Goal: Use online tool/utility: Use online tool/utility

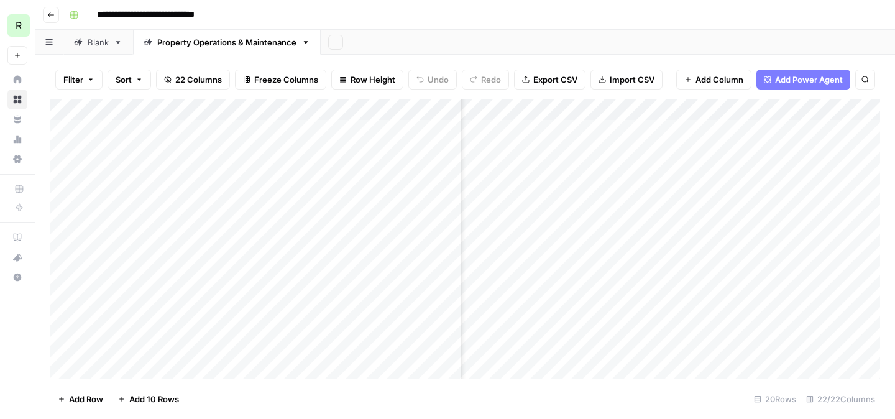
scroll to position [0, 1535]
click at [676, 171] on div "Add Column" at bounding box center [464, 238] width 829 height 279
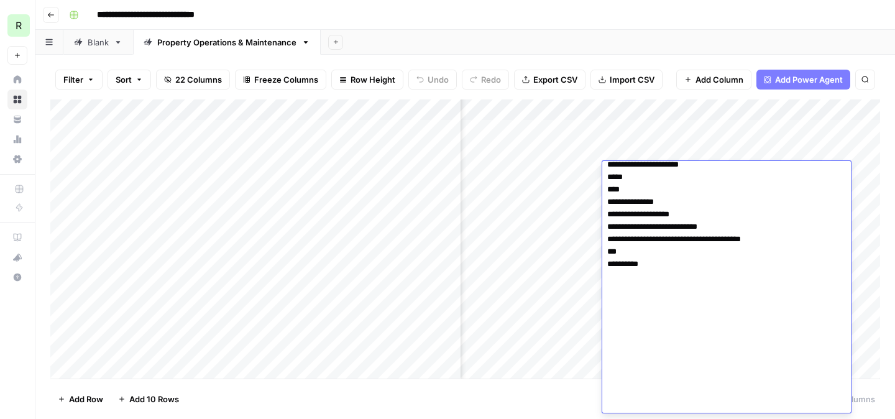
scroll to position [2565, 0]
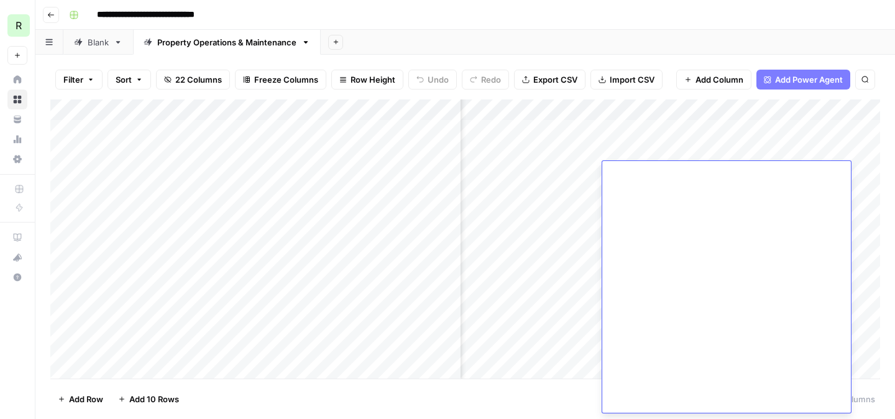
drag, startPoint x: 608, startPoint y: 173, endPoint x: 771, endPoint y: 418, distance: 294.5
click at [771, 418] on body "**********" at bounding box center [447, 209] width 895 height 419
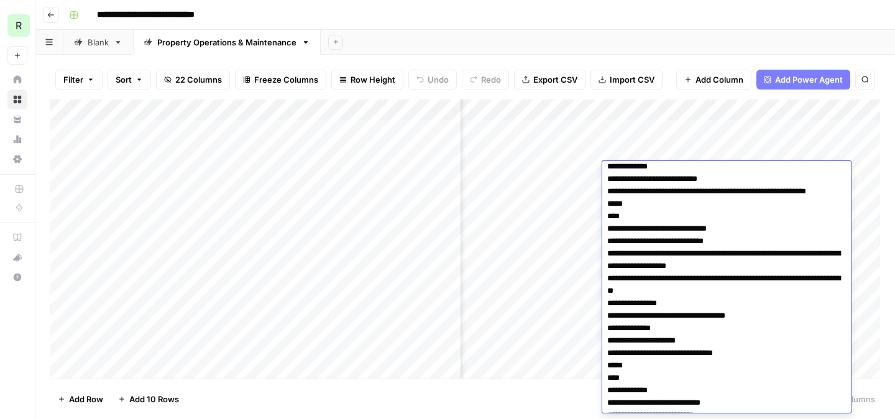
scroll to position [603, 0]
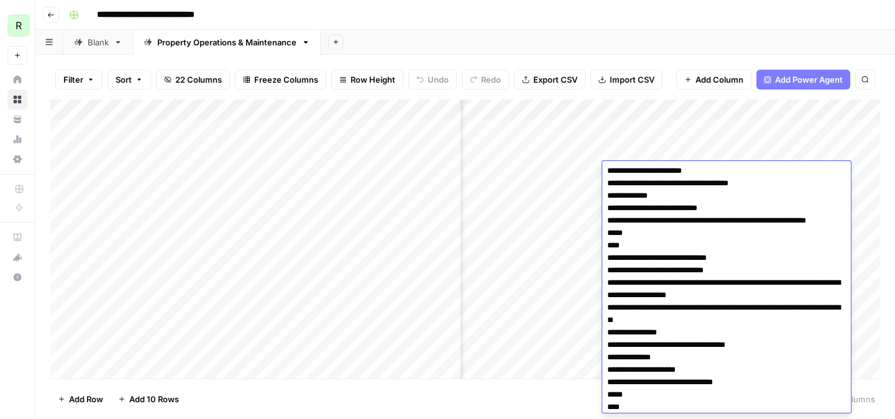
scroll to position [570, 0]
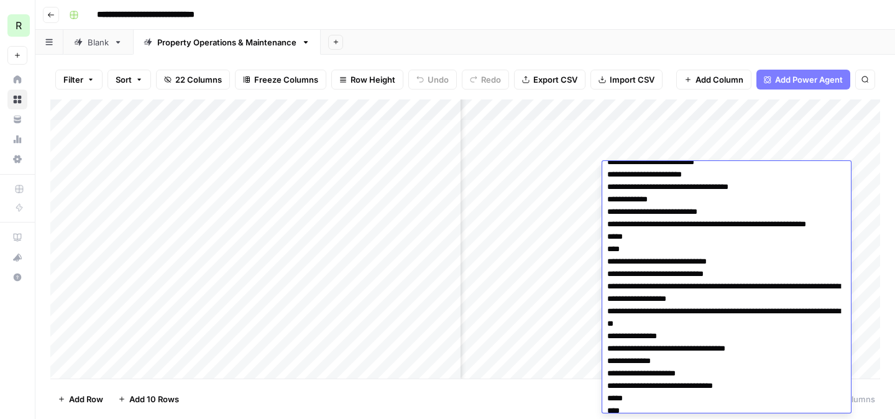
drag, startPoint x: 734, startPoint y: 288, endPoint x: 605, endPoint y: 272, distance: 129.5
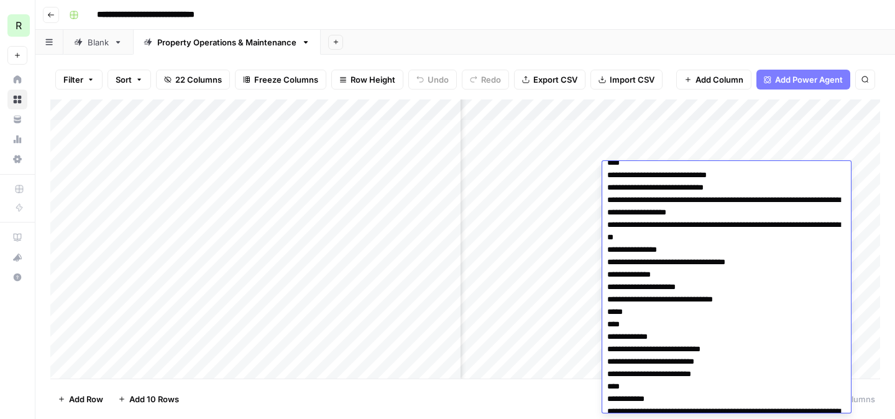
scroll to position [657, 0]
click at [537, 189] on div "Add Column" at bounding box center [464, 238] width 829 height 279
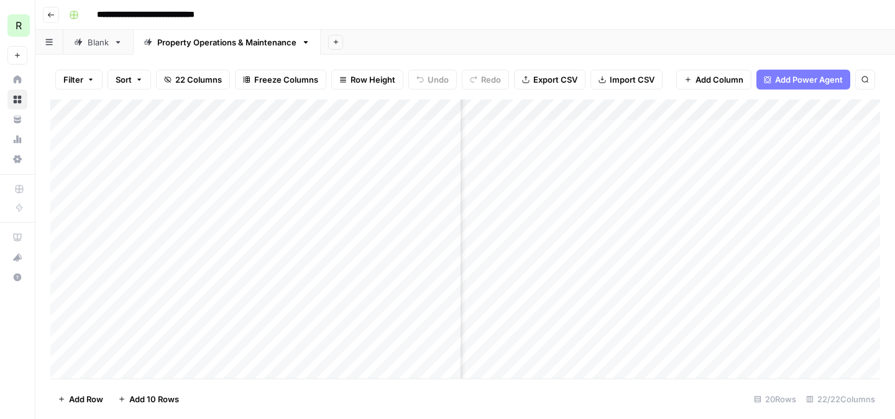
click at [638, 190] on div "Add Column" at bounding box center [464, 238] width 829 height 279
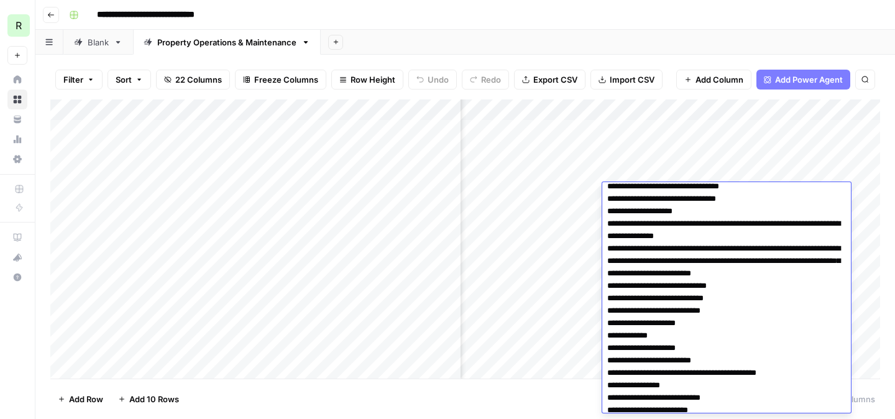
scroll to position [0, 0]
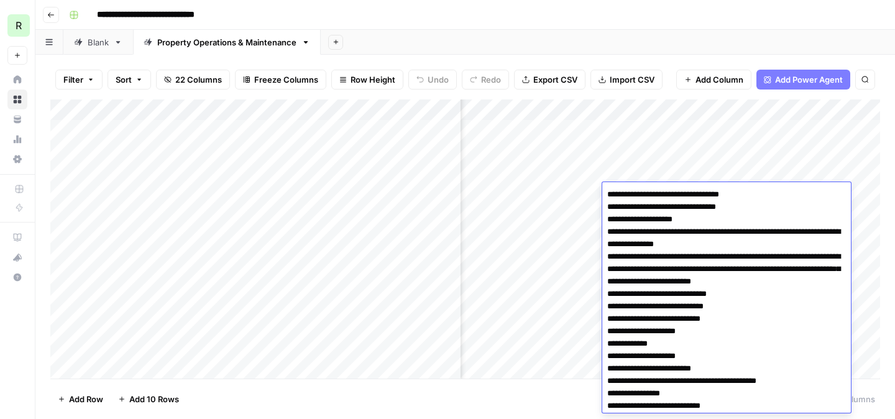
drag, startPoint x: 642, startPoint y: 375, endPoint x: 614, endPoint y: 163, distance: 214.4
click at [614, 163] on body "**********" at bounding box center [447, 209] width 895 height 419
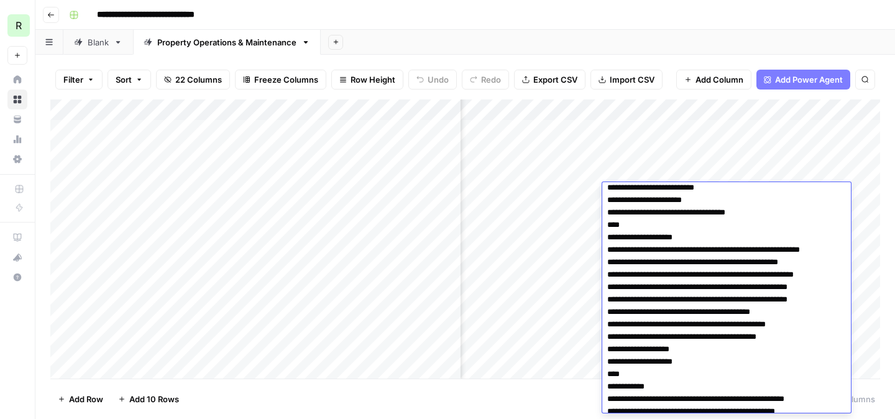
scroll to position [424, 0]
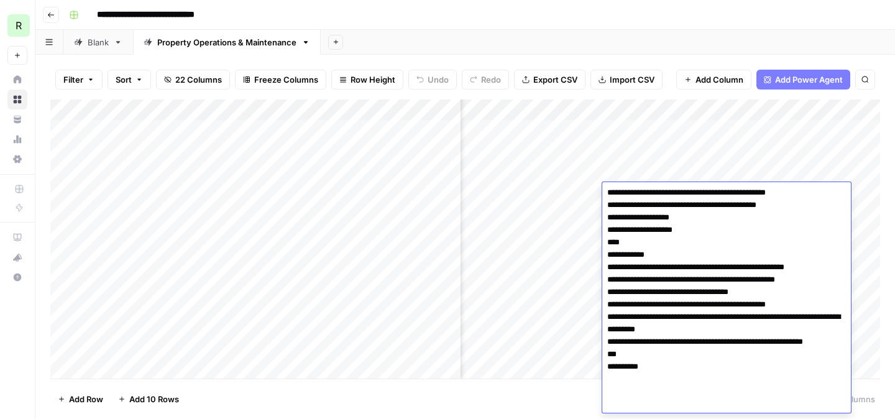
click at [658, 402] on textarea at bounding box center [726, 86] width 249 height 651
drag, startPoint x: 658, startPoint y: 402, endPoint x: 608, endPoint y: 393, distance: 50.5
click at [608, 393] on textarea at bounding box center [726, 86] width 249 height 651
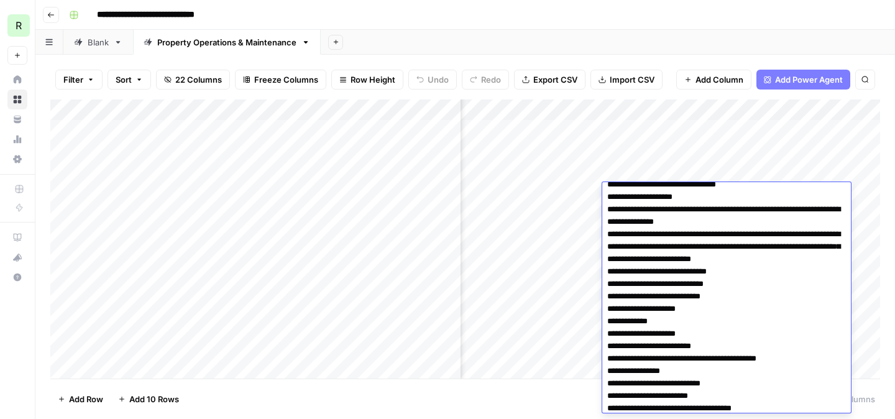
scroll to position [0, 0]
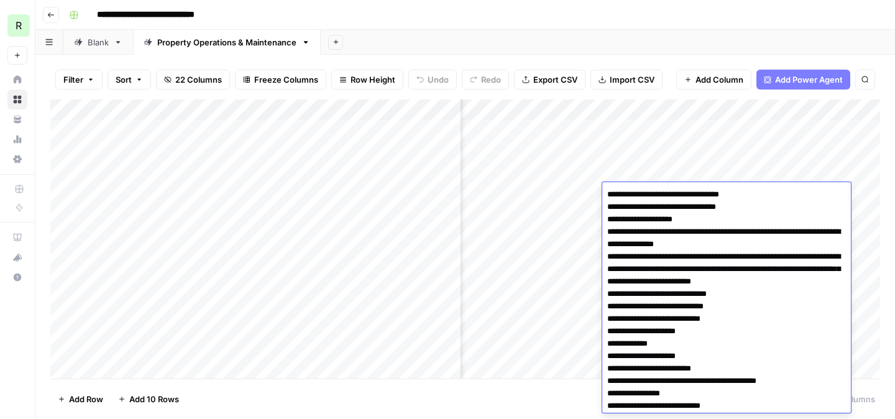
click at [646, 150] on div "Add Column" at bounding box center [464, 238] width 829 height 279
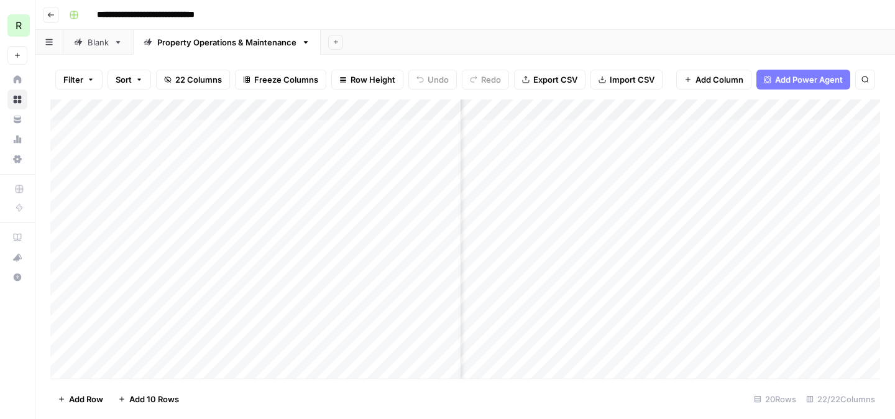
click at [646, 150] on div "Add Column" at bounding box center [464, 238] width 829 height 279
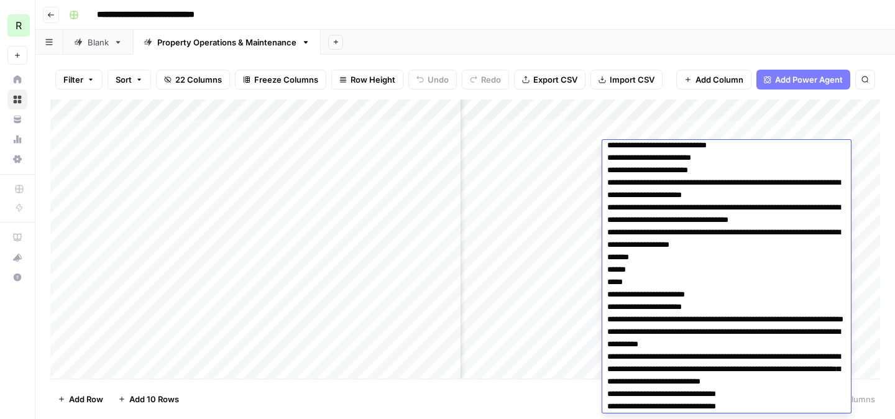
scroll to position [177, 0]
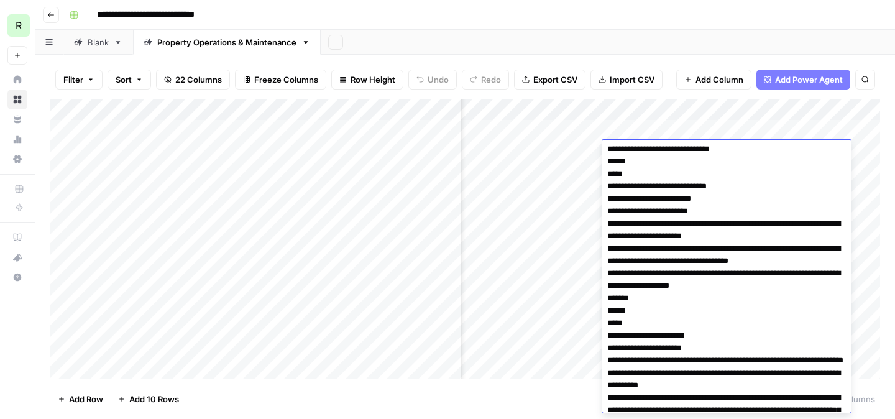
click at [540, 212] on div "Add Column" at bounding box center [464, 238] width 829 height 279
